Goal: Communication & Community: Share content

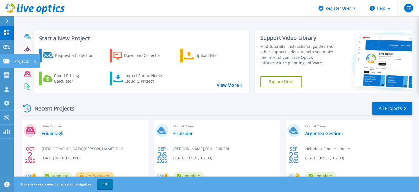
click at [7, 61] on icon at bounding box center [6, 60] width 7 height 5
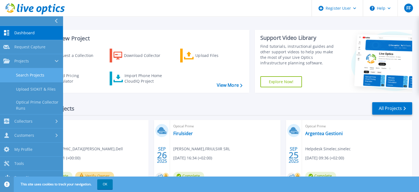
click at [21, 74] on link "Search Projects" at bounding box center [31, 75] width 63 height 14
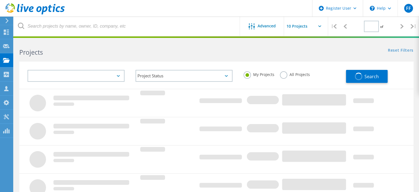
type input "1"
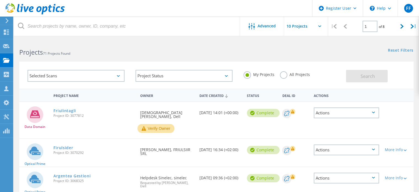
click at [284, 76] on label "All Projects" at bounding box center [295, 73] width 30 height 5
click at [0, 0] on input "All Projects" at bounding box center [0, 0] width 0 height 0
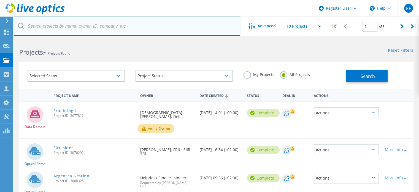
click at [153, 27] on input "text" at bounding box center [127, 26] width 227 height 19
paste input "luca.attori@ibs.srl"
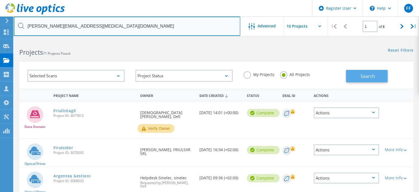
type input "luca.attori@ibs.srl"
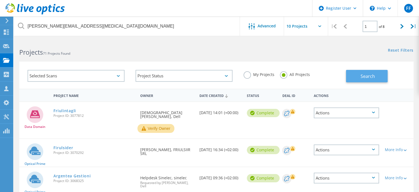
click at [360, 74] on button "Search" at bounding box center [367, 76] width 42 height 12
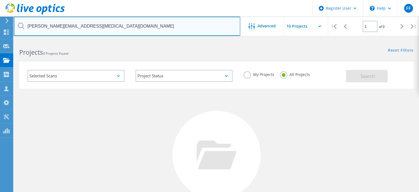
click at [115, 30] on input "luca.attori@ibs.srl" at bounding box center [127, 26] width 227 height 19
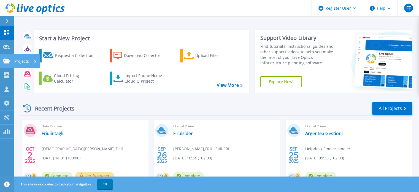
click at [7, 60] on icon at bounding box center [6, 60] width 7 height 5
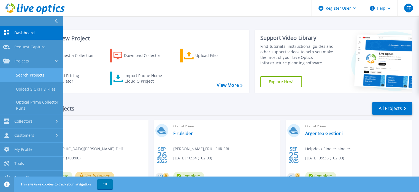
click at [29, 76] on link "Search Projects" at bounding box center [31, 75] width 63 height 14
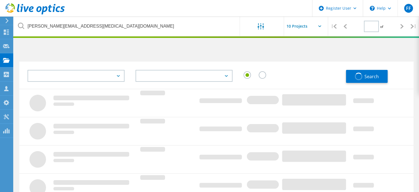
type input "1"
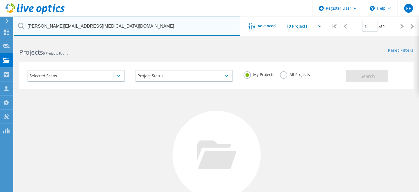
click at [98, 23] on input "luca.attori@ibs.srl" at bounding box center [127, 26] width 227 height 19
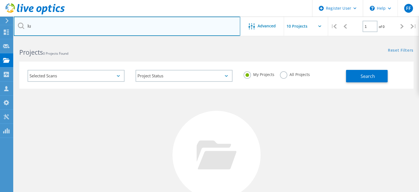
type input "l"
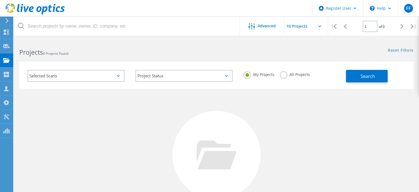
click at [108, 52] on h2 "Projects 0 Projects Found" at bounding box center [115, 52] width 192 height 9
click at [351, 77] on button "Search" at bounding box center [367, 76] width 42 height 12
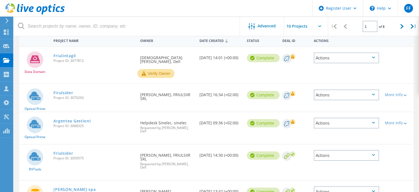
scroll to position [55, 0]
click at [71, 118] on link "Argentea Gestioni" at bounding box center [71, 120] width 37 height 4
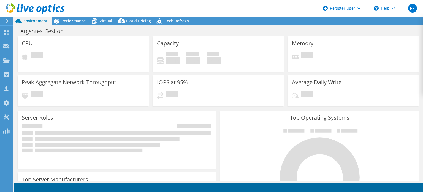
select select "EUFrankfurt"
select select "USD"
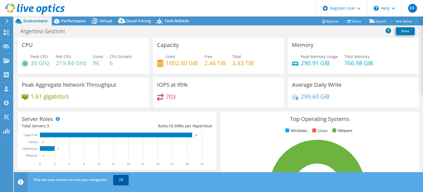
click at [123, 178] on link "OK" at bounding box center [120, 179] width 15 height 10
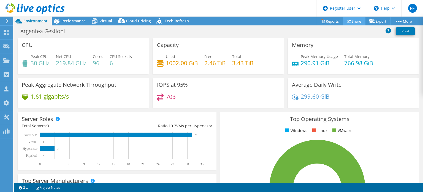
click at [353, 20] on link "Share" at bounding box center [354, 21] width 23 height 9
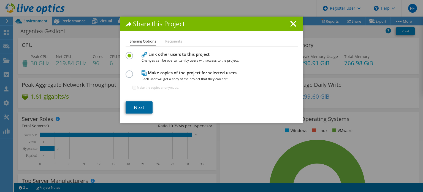
click at [137, 107] on link "Next" at bounding box center [139, 107] width 27 height 12
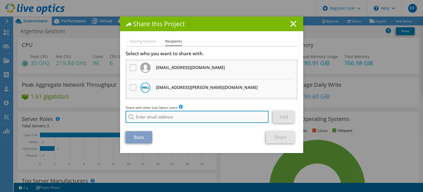
click at [158, 117] on input "search" at bounding box center [197, 116] width 143 height 12
type input "b"
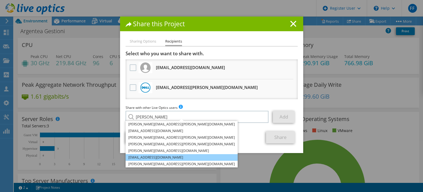
click at [143, 158] on li "[EMAIL_ADDRESS][DOMAIN_NAME]" at bounding box center [182, 157] width 112 height 7
type input "[EMAIL_ADDRESS][DOMAIN_NAME]"
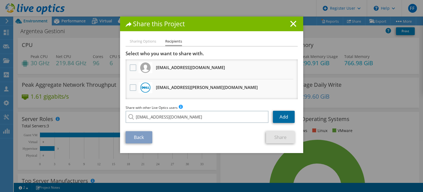
click at [284, 114] on link "Add" at bounding box center [284, 116] width 22 height 12
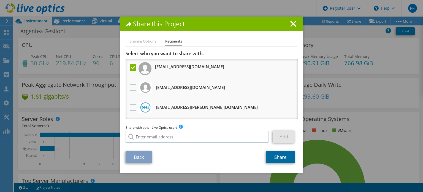
click at [275, 154] on link "Share" at bounding box center [280, 157] width 29 height 12
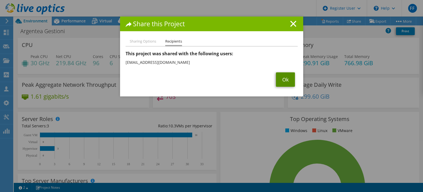
click at [282, 80] on link "Ok" at bounding box center [285, 79] width 19 height 14
